Goal: Task Accomplishment & Management: Use online tool/utility

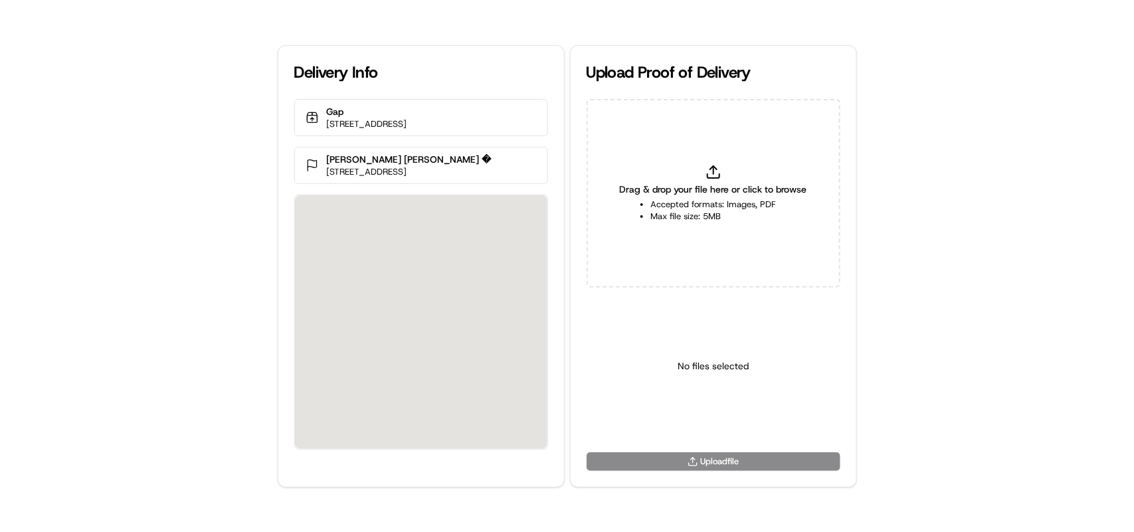
click at [708, 169] on icon at bounding box center [713, 172] width 16 height 16
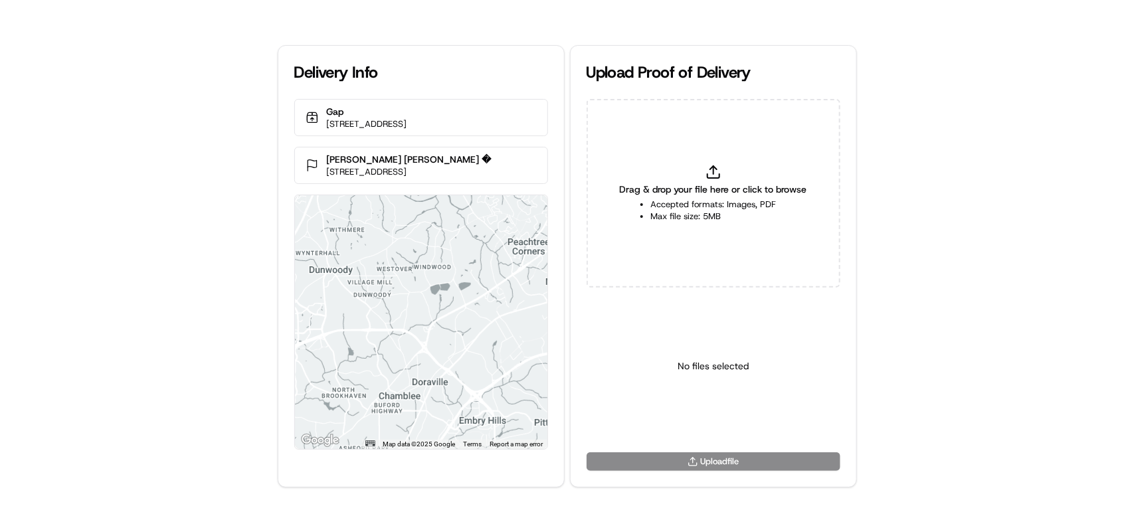
type input "C:\fakepath\htoc.PNG"
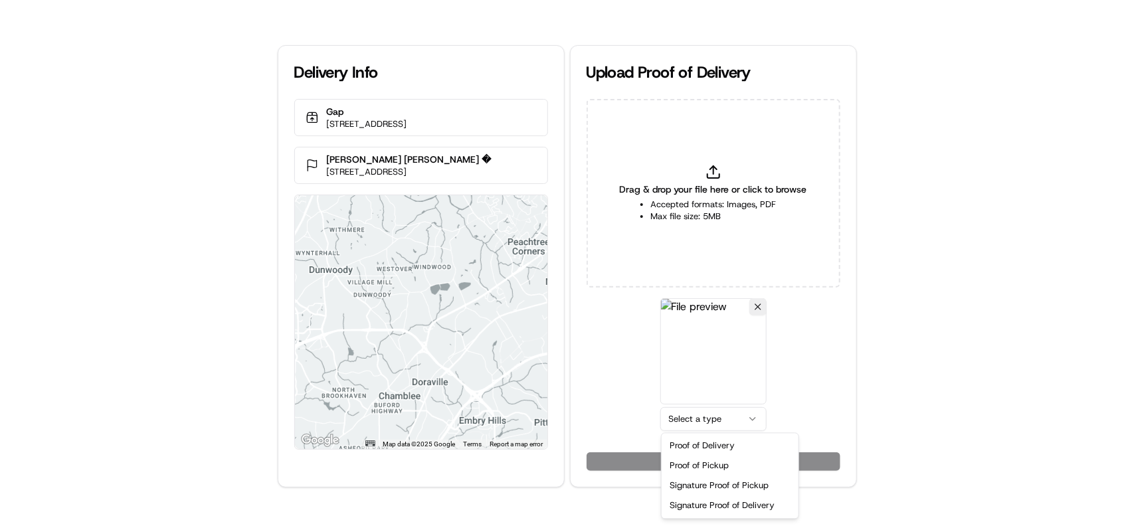
click at [693, 422] on html "Delivery Info Gap [STREET_ADDRESS] [PERSON_NAME] [PERSON_NAME] � [STREET_ADDRES…" at bounding box center [567, 266] width 1134 height 532
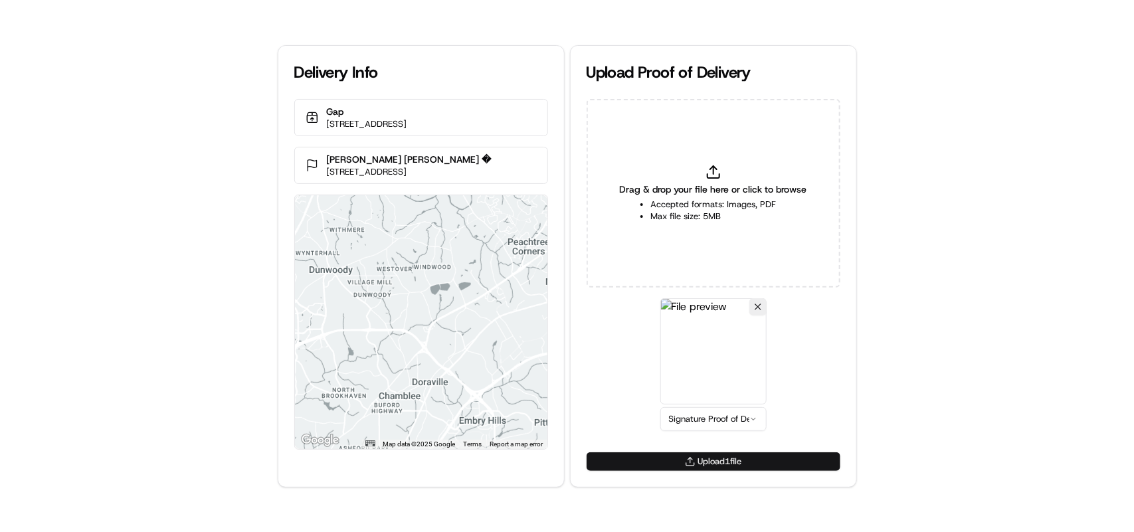
click at [718, 462] on button "Upload 1 file" at bounding box center [714, 461] width 254 height 19
